Goal: Task Accomplishment & Management: Use online tool/utility

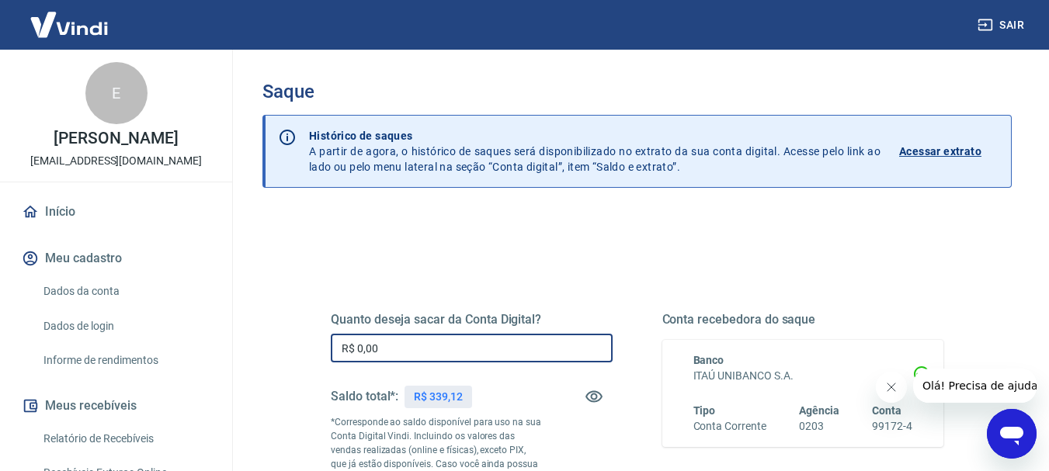
drag, startPoint x: 356, startPoint y: 349, endPoint x: 430, endPoint y: 342, distance: 74.9
click at [430, 342] on input "R$ 0,00" at bounding box center [472, 348] width 282 height 29
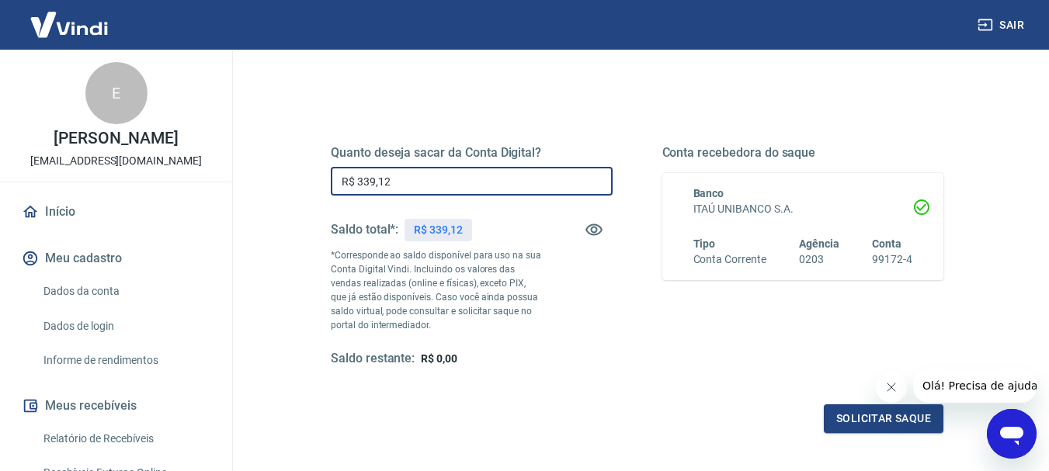
scroll to position [233, 0]
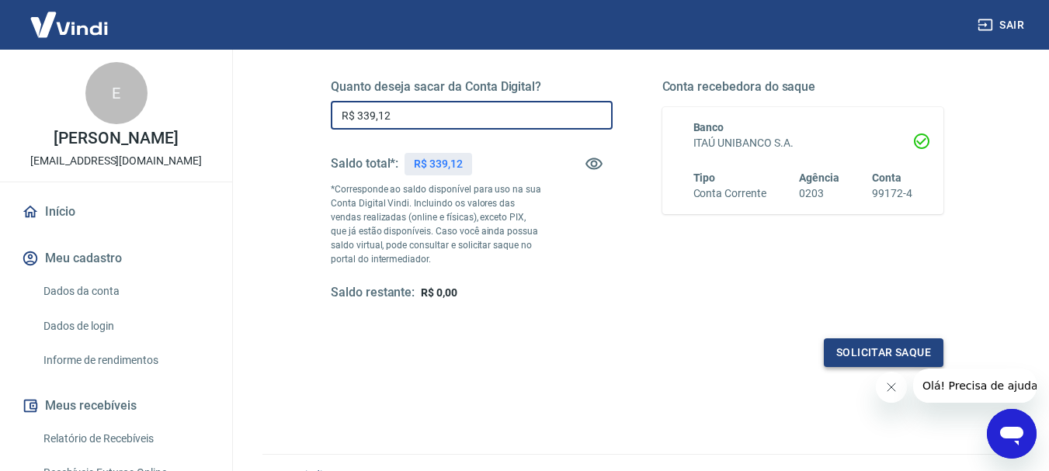
type input "R$ 339,12"
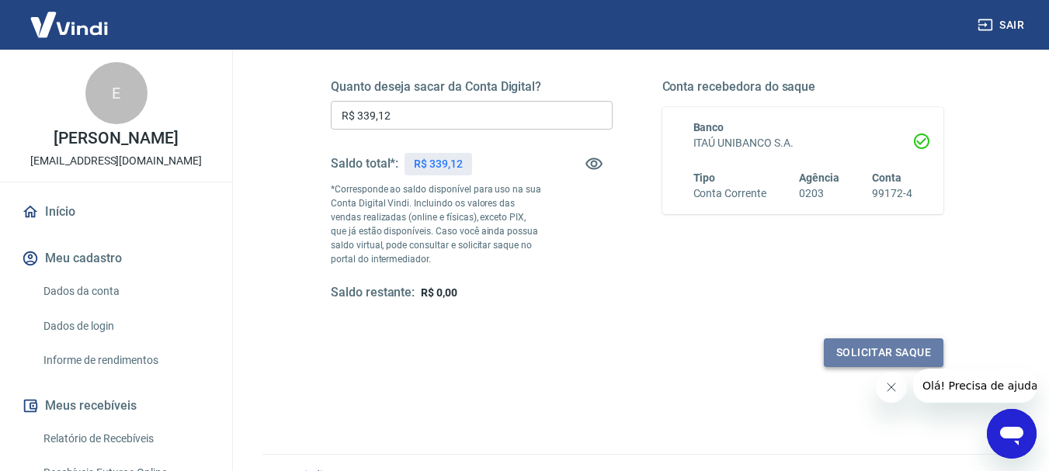
click at [881, 352] on button "Solicitar saque" at bounding box center [884, 352] width 120 height 29
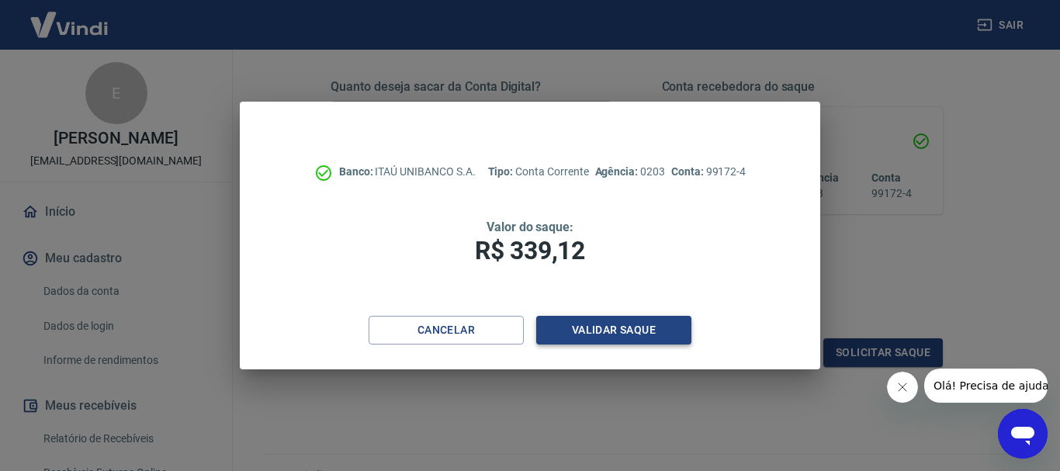
click at [612, 335] on button "Validar saque" at bounding box center [613, 330] width 155 height 29
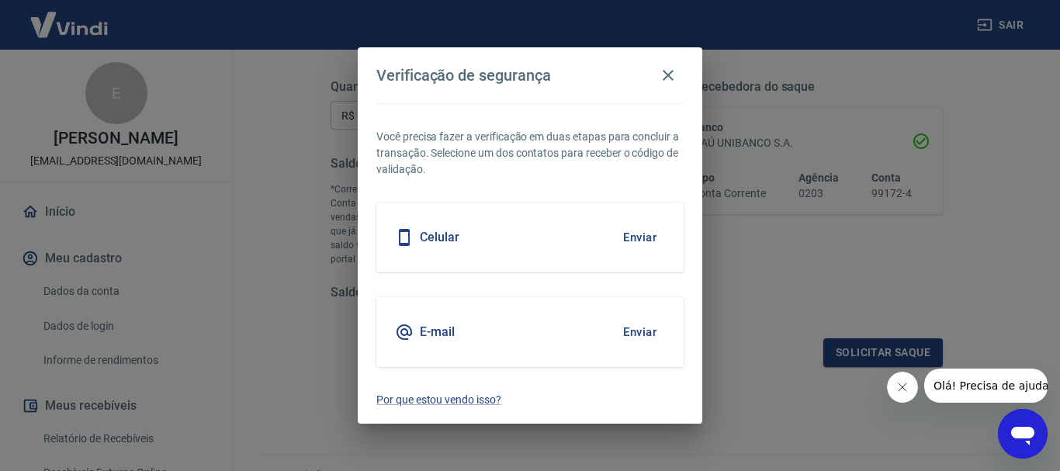
click at [627, 330] on button "Enviar" at bounding box center [640, 332] width 50 height 33
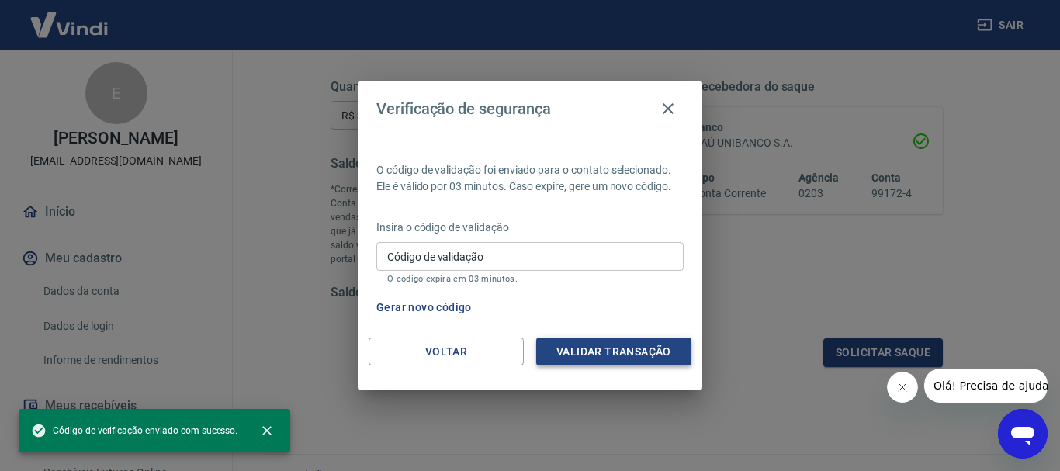
click at [600, 354] on button "Validar transação" at bounding box center [613, 352] width 155 height 29
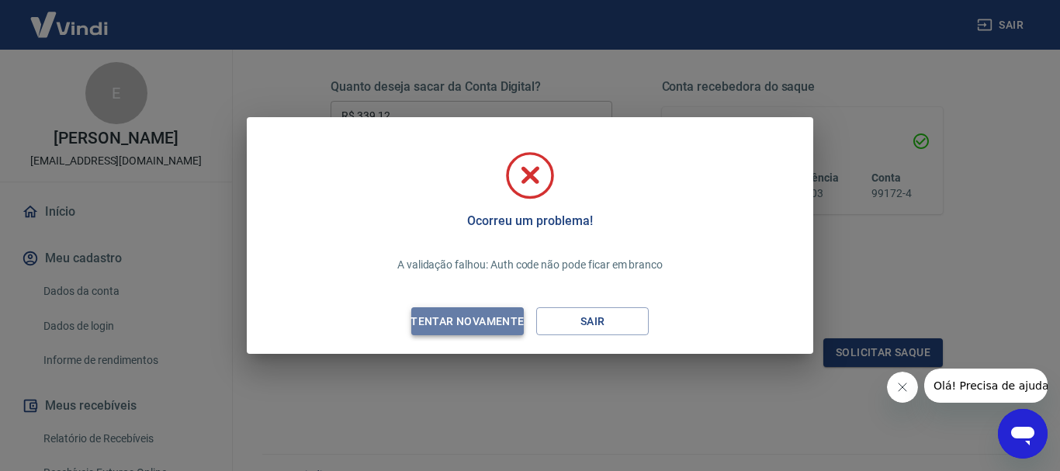
click at [466, 316] on div "Tentar novamente" at bounding box center [467, 321] width 151 height 19
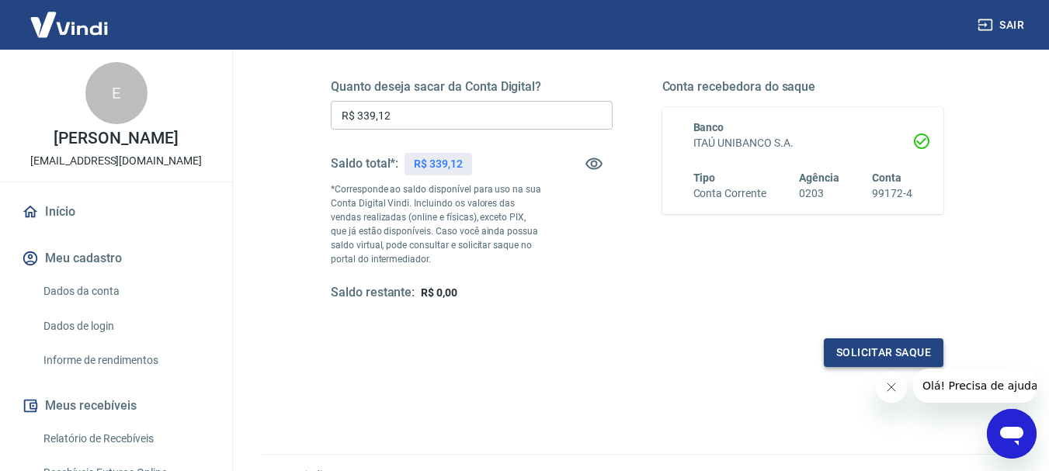
click at [841, 350] on button "Solicitar saque" at bounding box center [884, 352] width 120 height 29
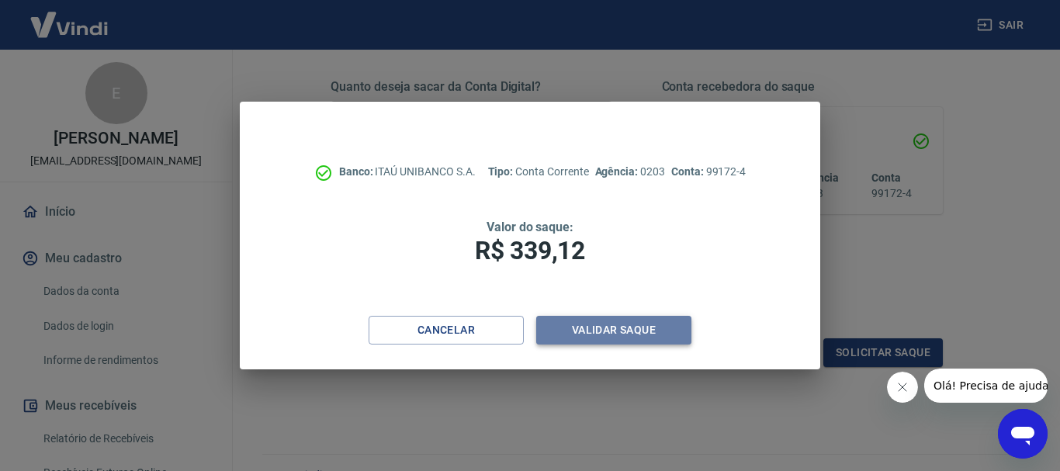
click at [567, 336] on button "Validar saque" at bounding box center [613, 330] width 155 height 29
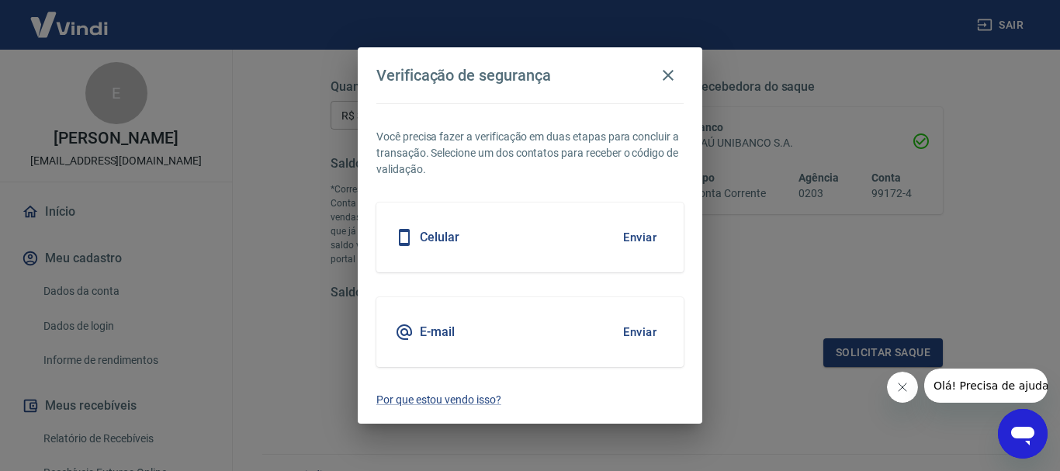
click at [651, 331] on button "Enviar" at bounding box center [640, 332] width 50 height 33
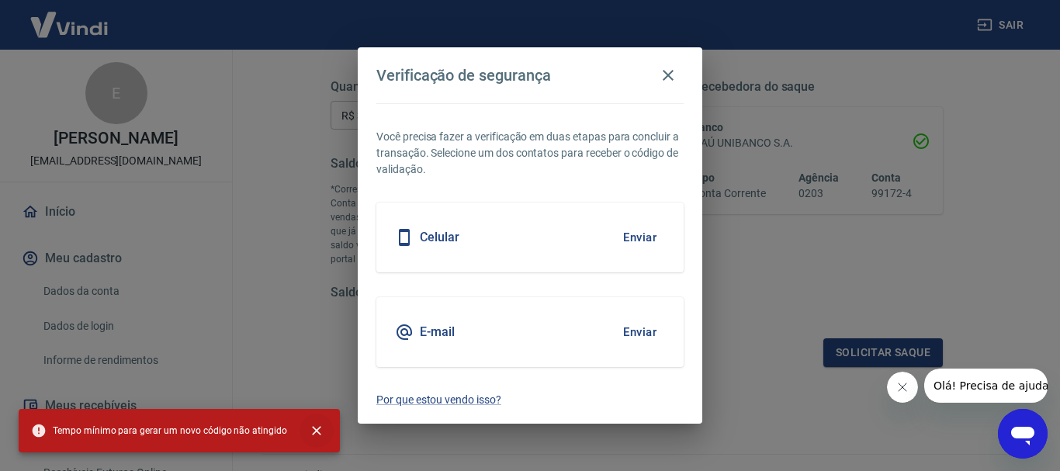
click at [312, 428] on icon "close" at bounding box center [316, 430] width 9 height 9
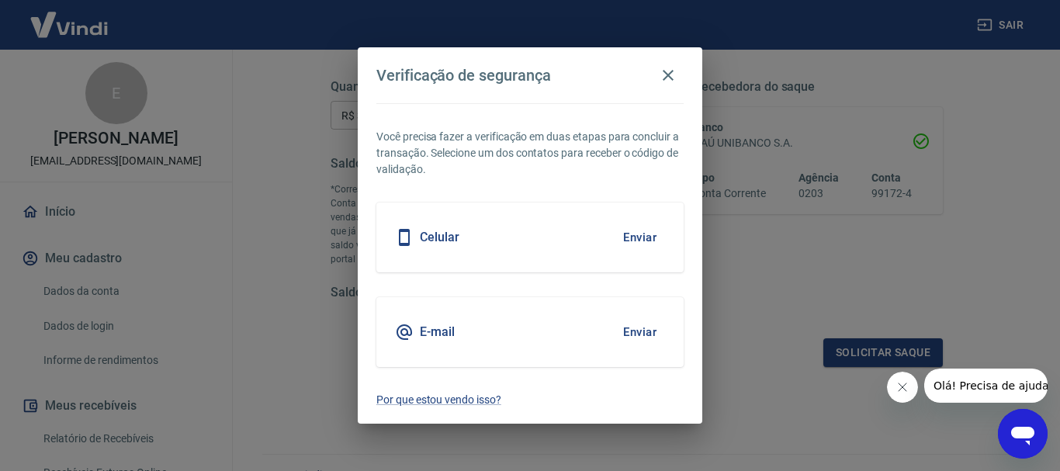
click at [630, 328] on button "Enviar" at bounding box center [640, 332] width 50 height 33
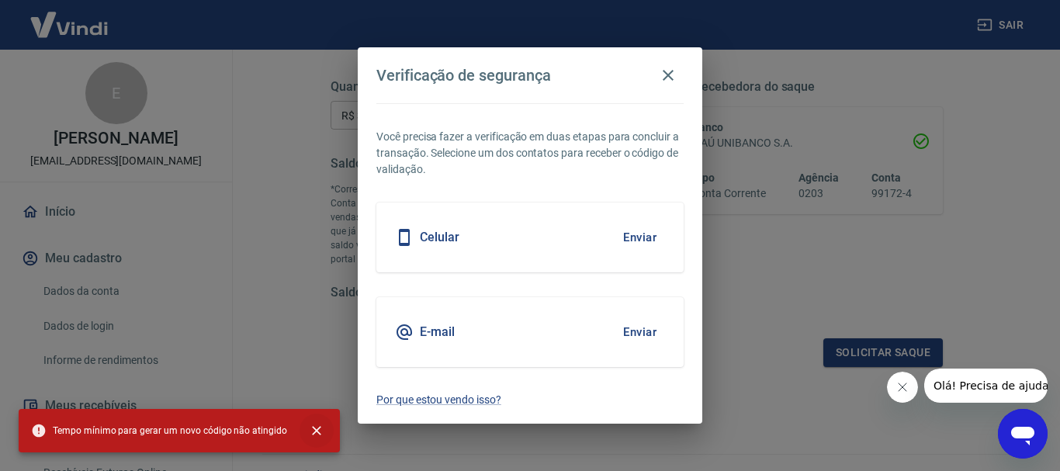
click at [309, 430] on icon "close" at bounding box center [317, 431] width 16 height 16
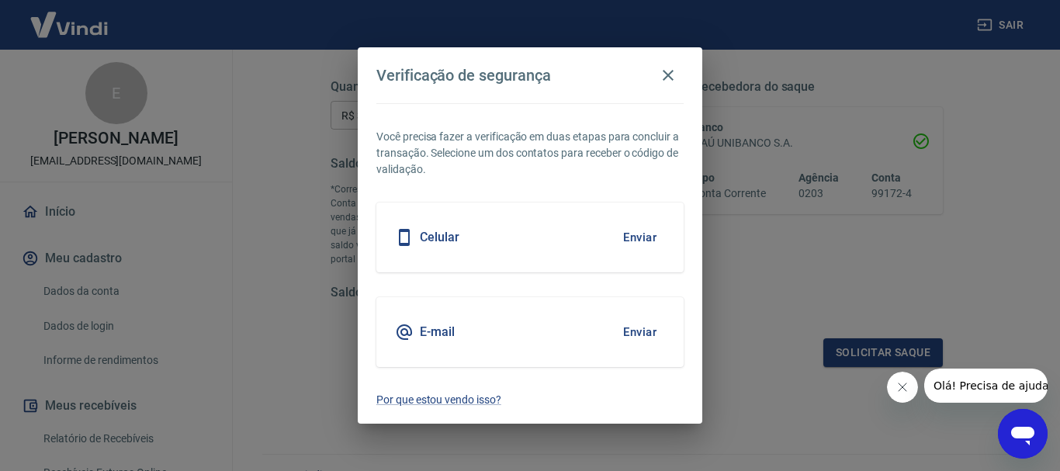
click at [63, 225] on div "Verificação de segurança Você precisa fazer a verificação em duas etapas para c…" at bounding box center [530, 235] width 1060 height 471
click at [669, 77] on icon "button" at bounding box center [668, 75] width 11 height 11
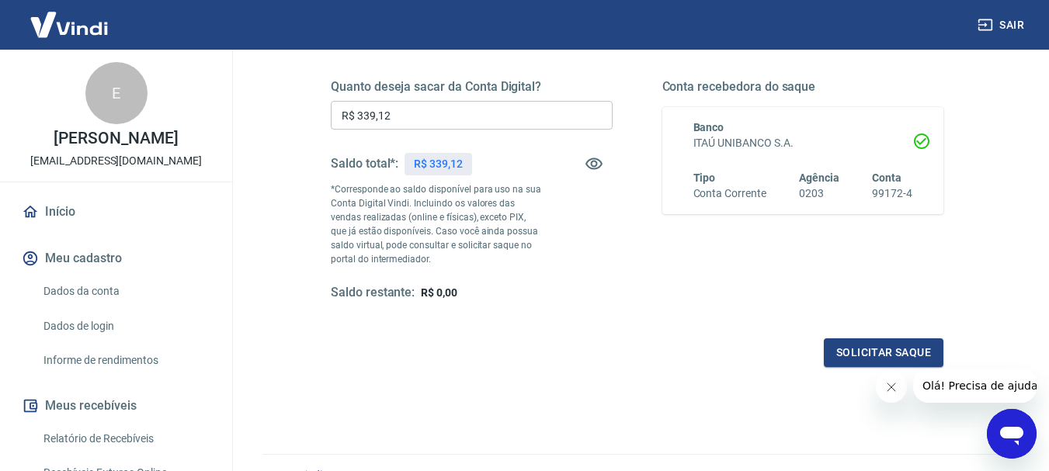
click at [68, 228] on link "Início" at bounding box center [116, 212] width 195 height 34
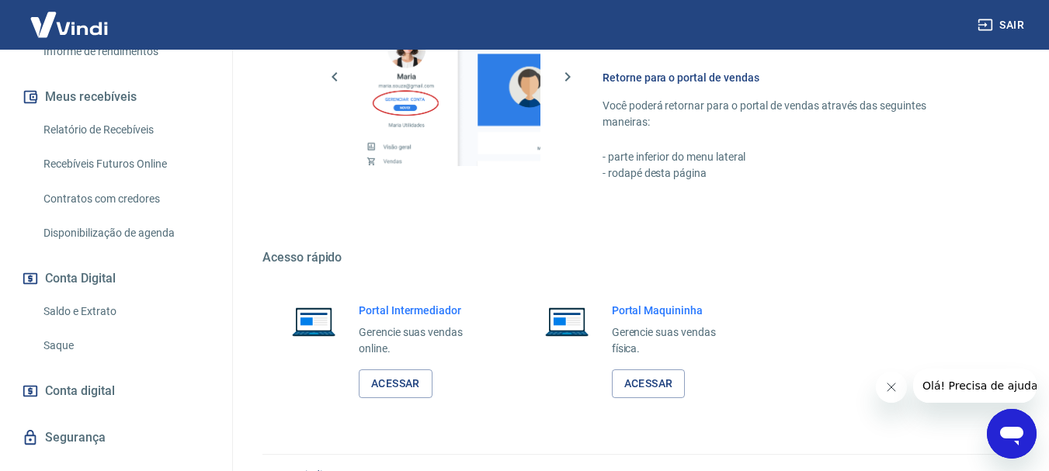
scroll to position [310, 0]
click at [68, 358] on link "Saque" at bounding box center [125, 344] width 176 height 32
